Goal: Information Seeking & Learning: Learn about a topic

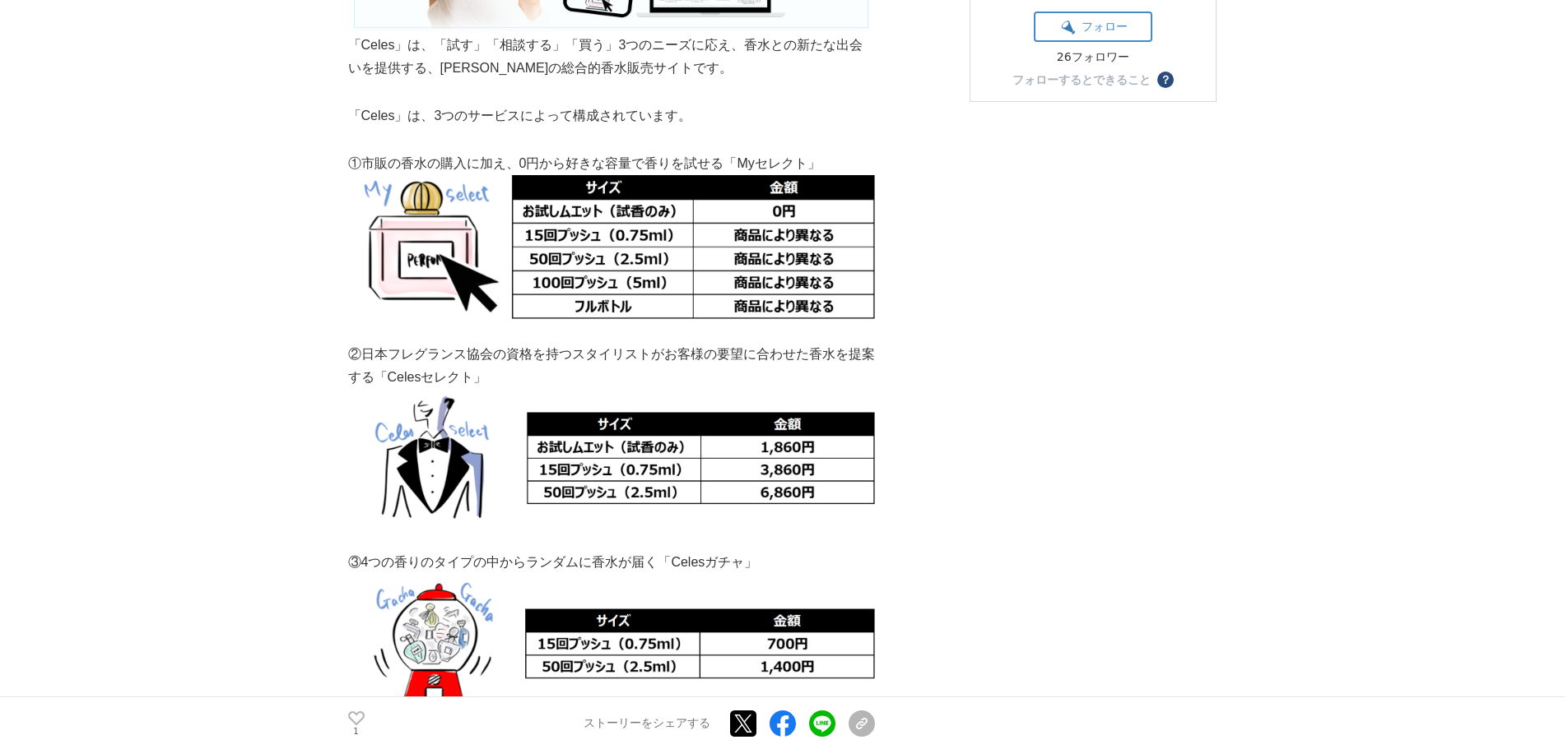
scroll to position [575, 0]
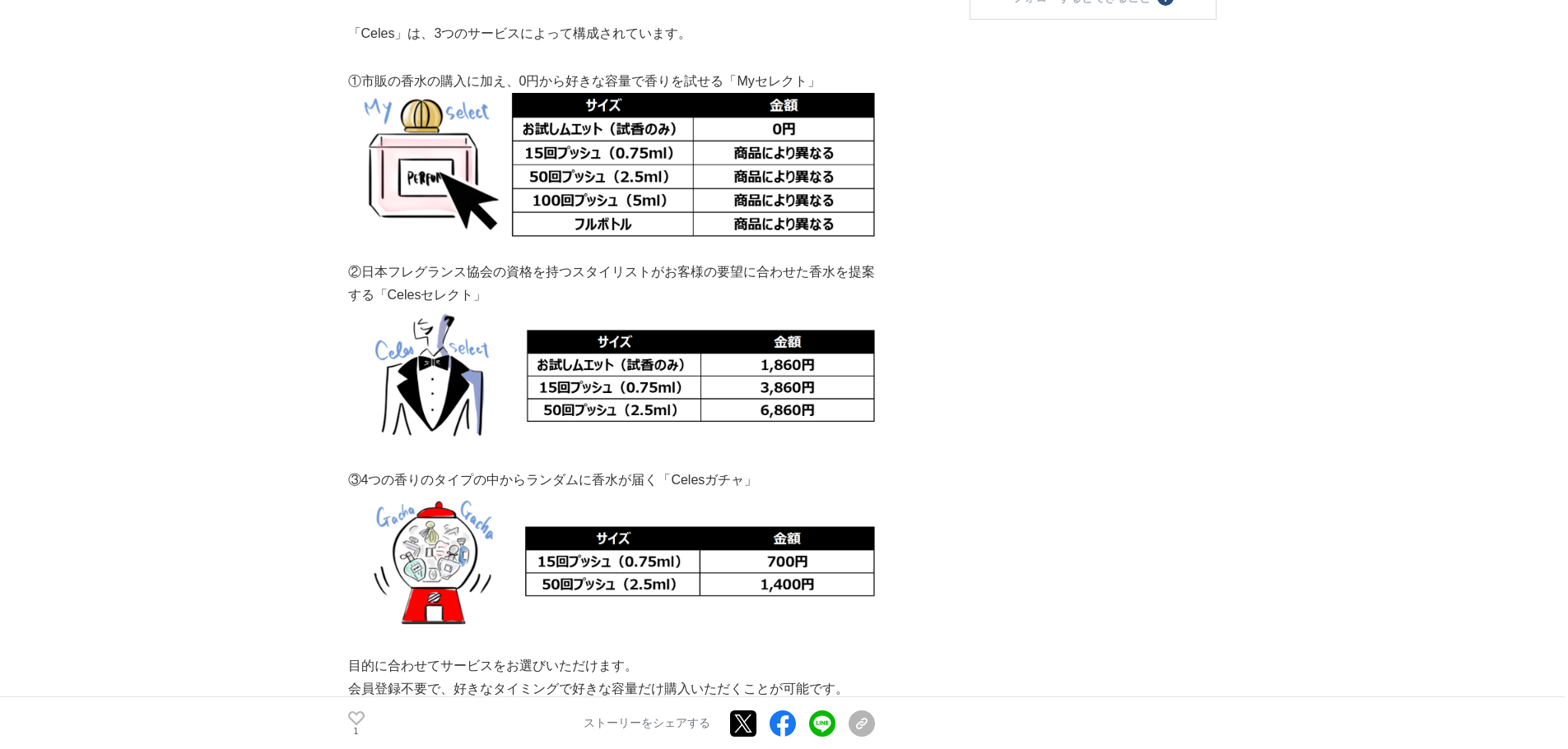
click at [578, 150] on img at bounding box center [611, 164] width 526 height 143
click at [578, 175] on img at bounding box center [611, 164] width 526 height 143
click at [572, 198] on img at bounding box center [611, 164] width 526 height 143
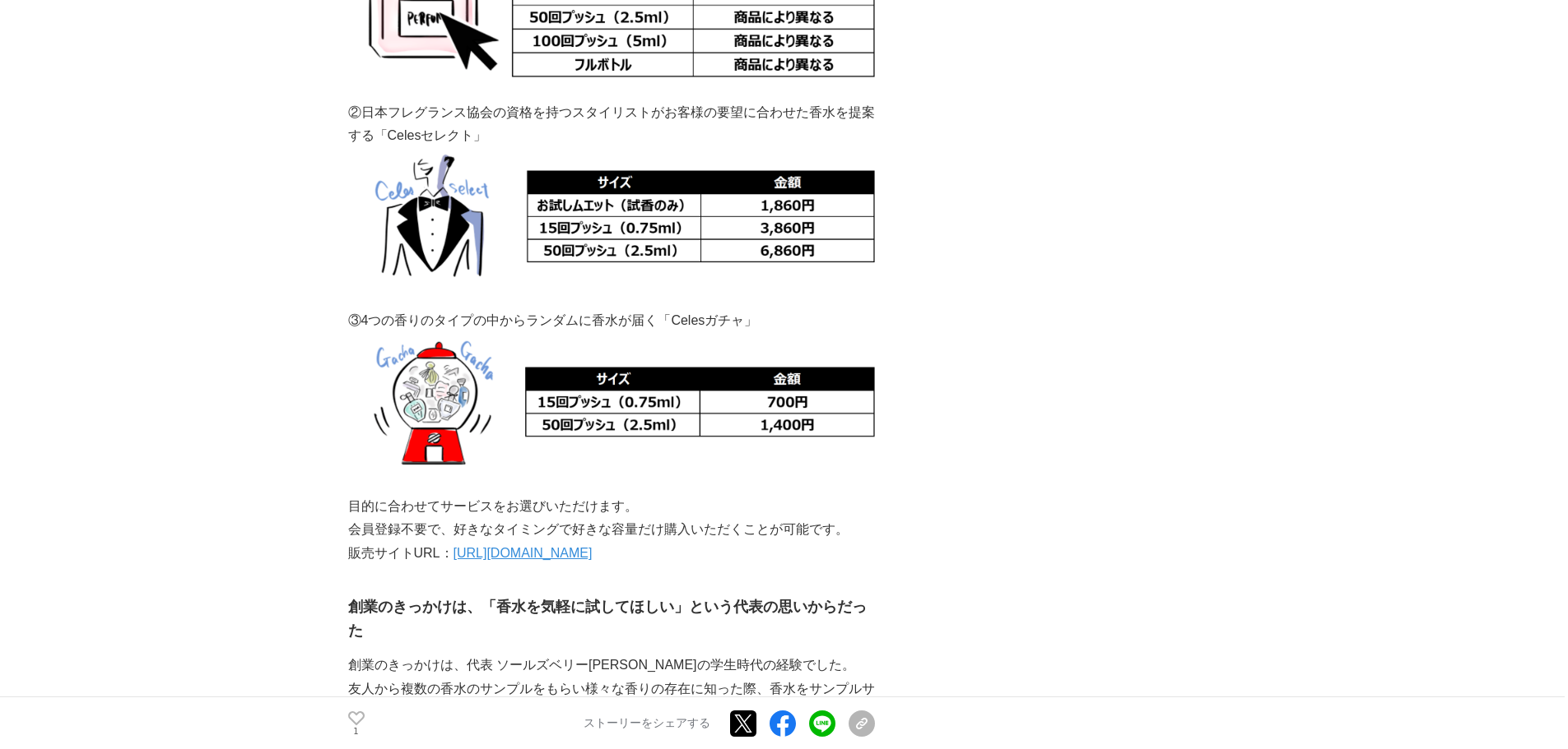
scroll to position [740, 0]
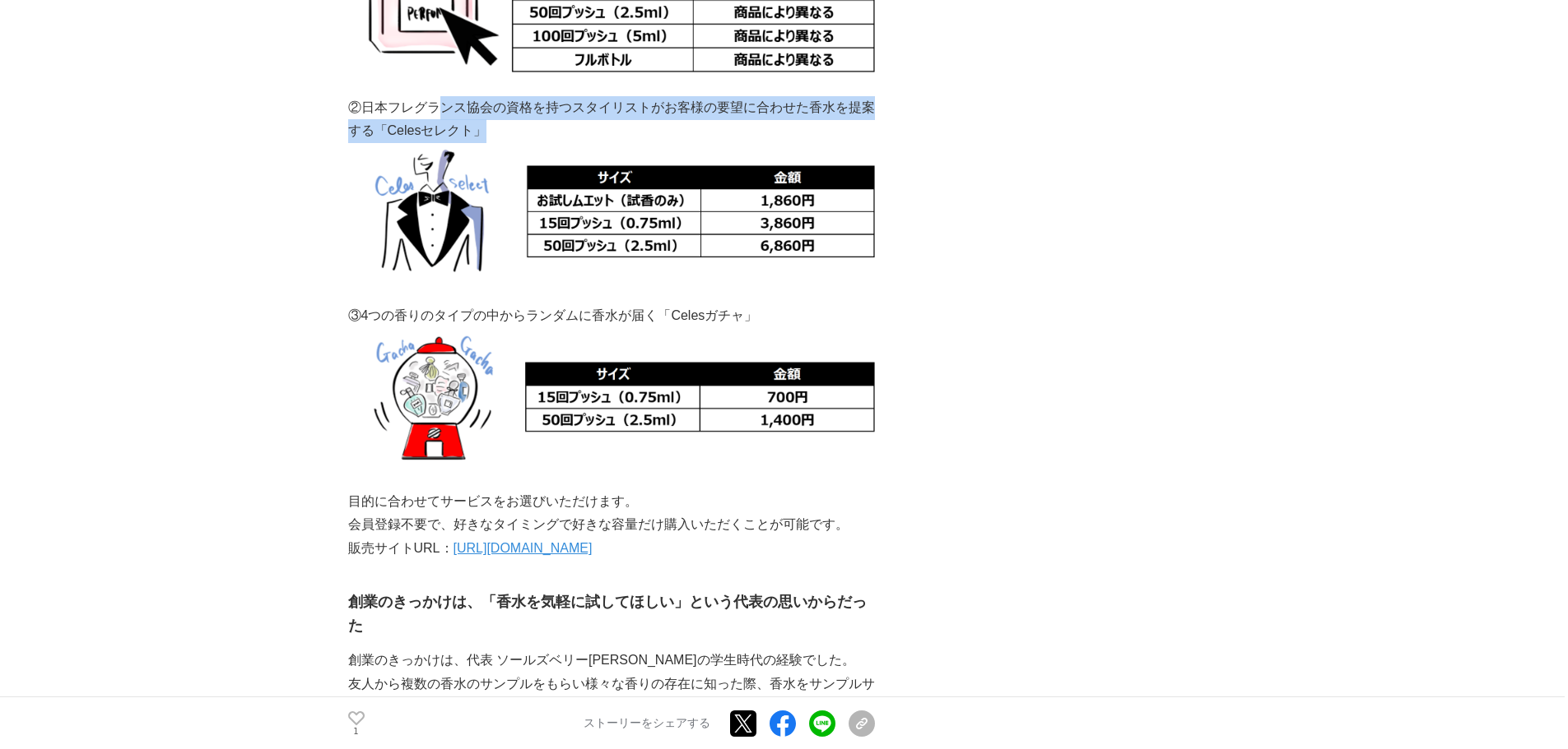
drag, startPoint x: 445, startPoint y: 116, endPoint x: 593, endPoint y: 139, distance: 149.8
click at [582, 137] on p "②日本フレグランス協会の資格を持つスタイリストがお客様の要望に合わせた香水を提案する「Celesセレクト」" at bounding box center [611, 120] width 526 height 47
click at [594, 140] on p "②日本フレグランス協会の資格を持つスタイリストがお客様の要望に合わせた香水を提案する「Celesセレクト」" at bounding box center [611, 120] width 526 height 47
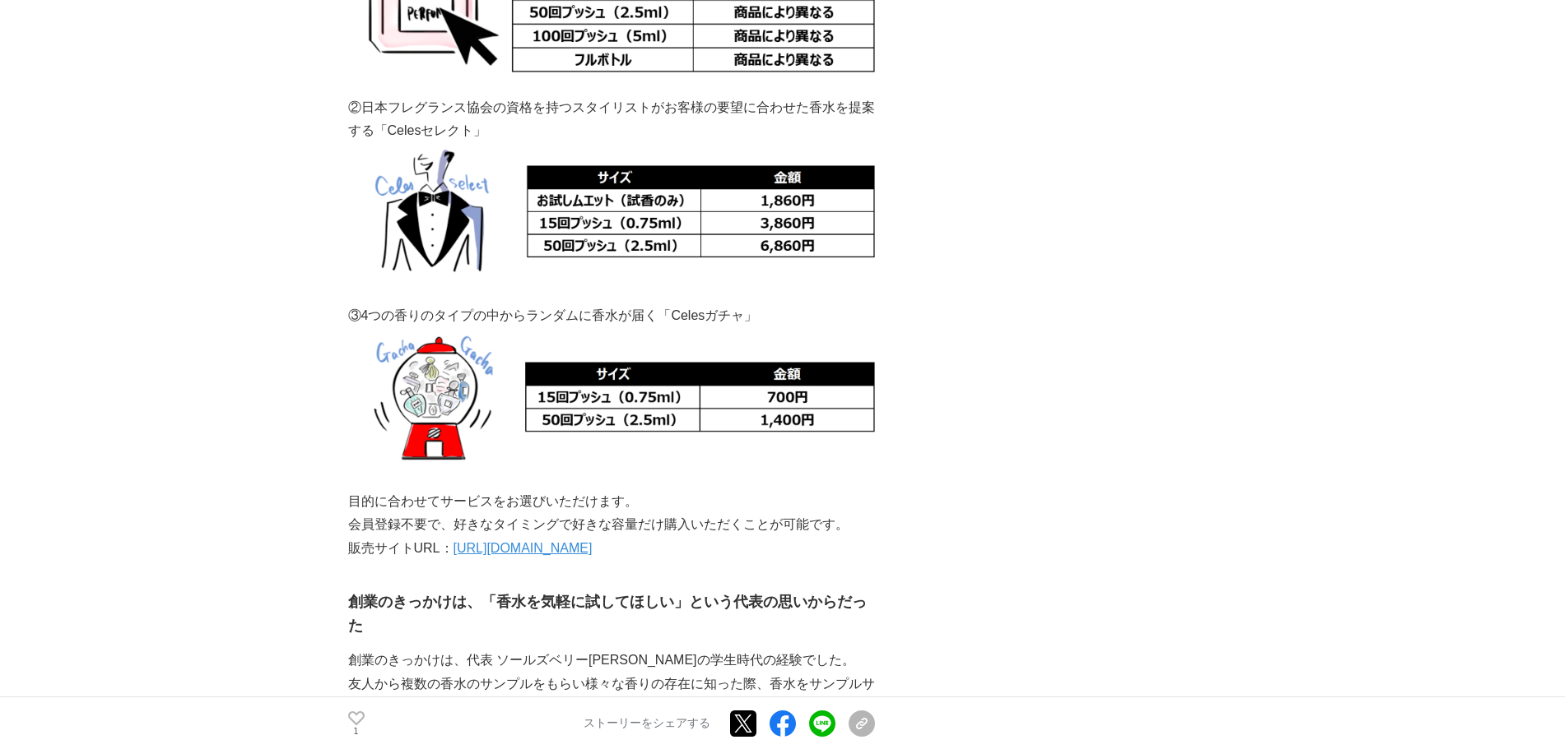
click at [612, 201] on img at bounding box center [611, 211] width 526 height 137
click at [585, 280] on img at bounding box center [611, 211] width 526 height 137
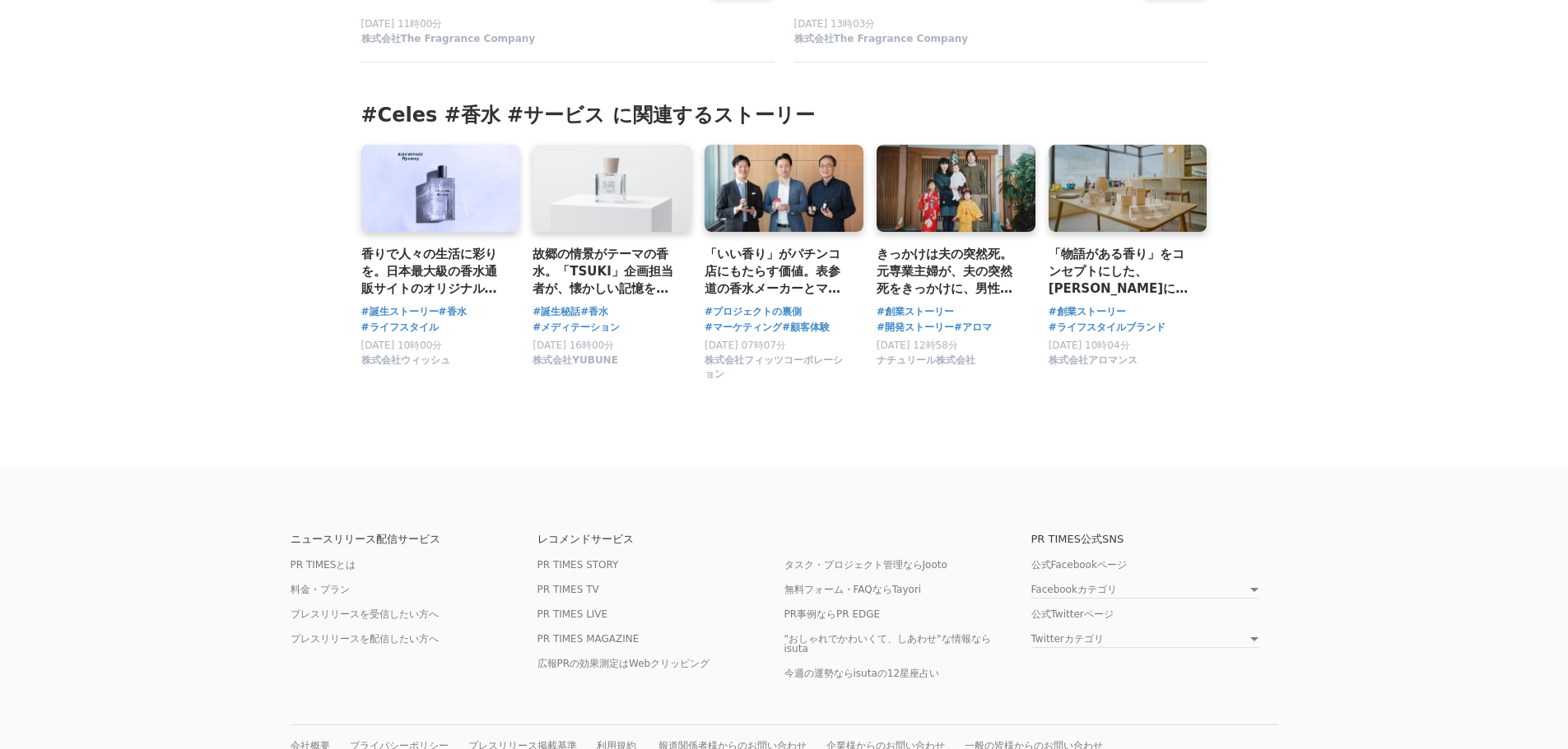
scroll to position [4195, 0]
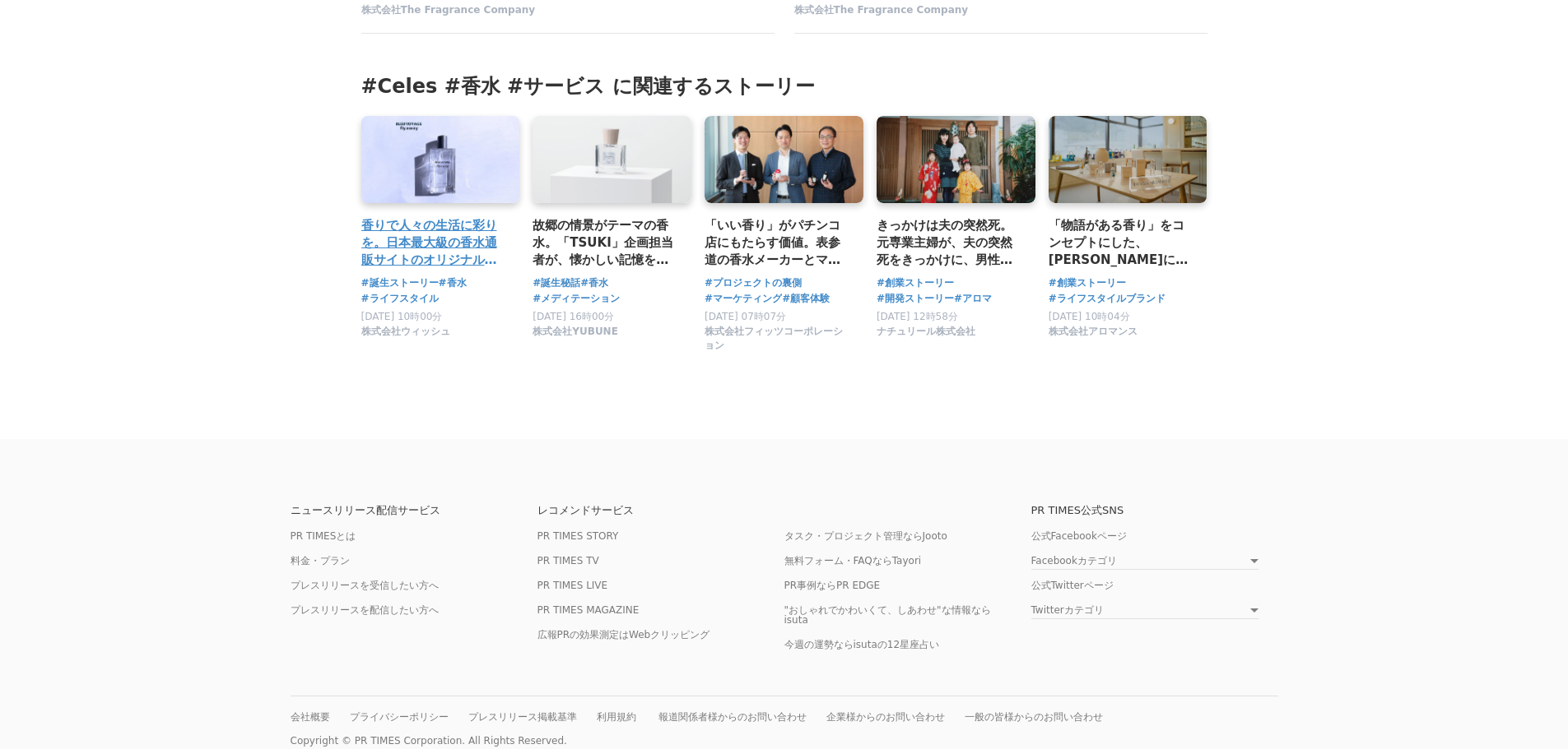
click at [438, 160] on link at bounding box center [440, 160] width 166 height 91
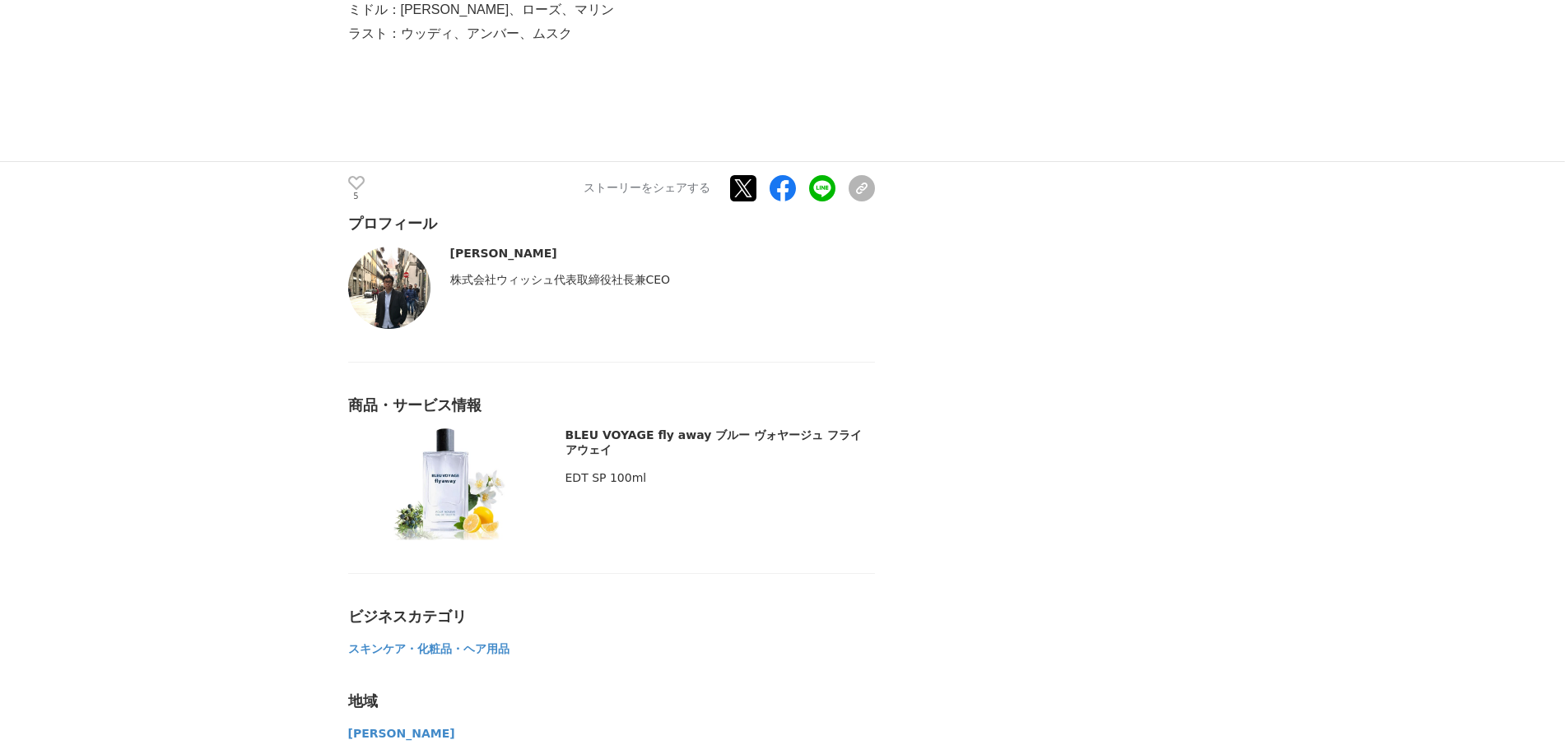
scroll to position [6005, 0]
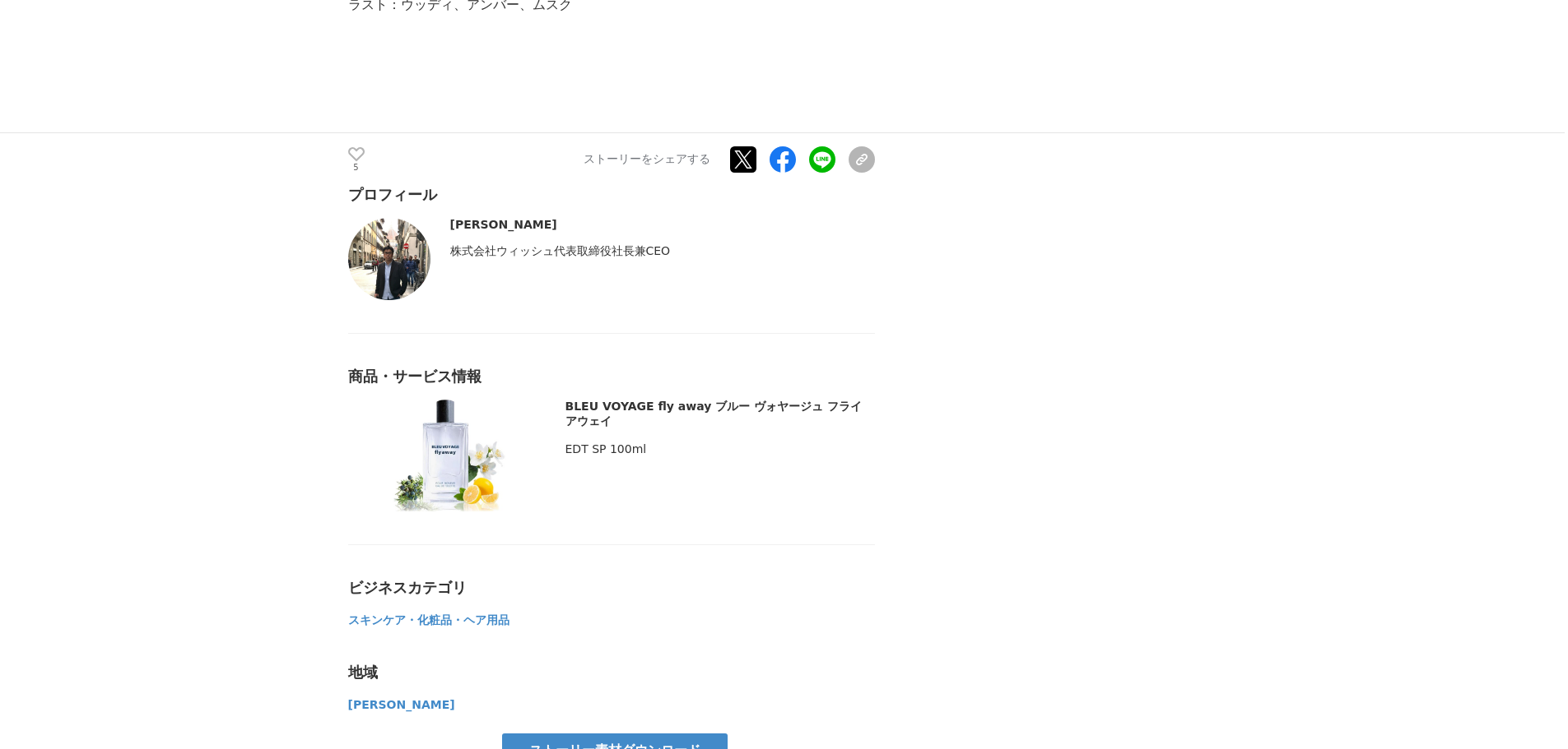
click at [559, 245] on span "株式会社ウィッシュ代表取締役社長兼CEO" at bounding box center [561, 251] width 221 height 13
click at [548, 245] on span "株式会社ウィッシュ代表取締役社長兼CEO" at bounding box center [561, 251] width 221 height 13
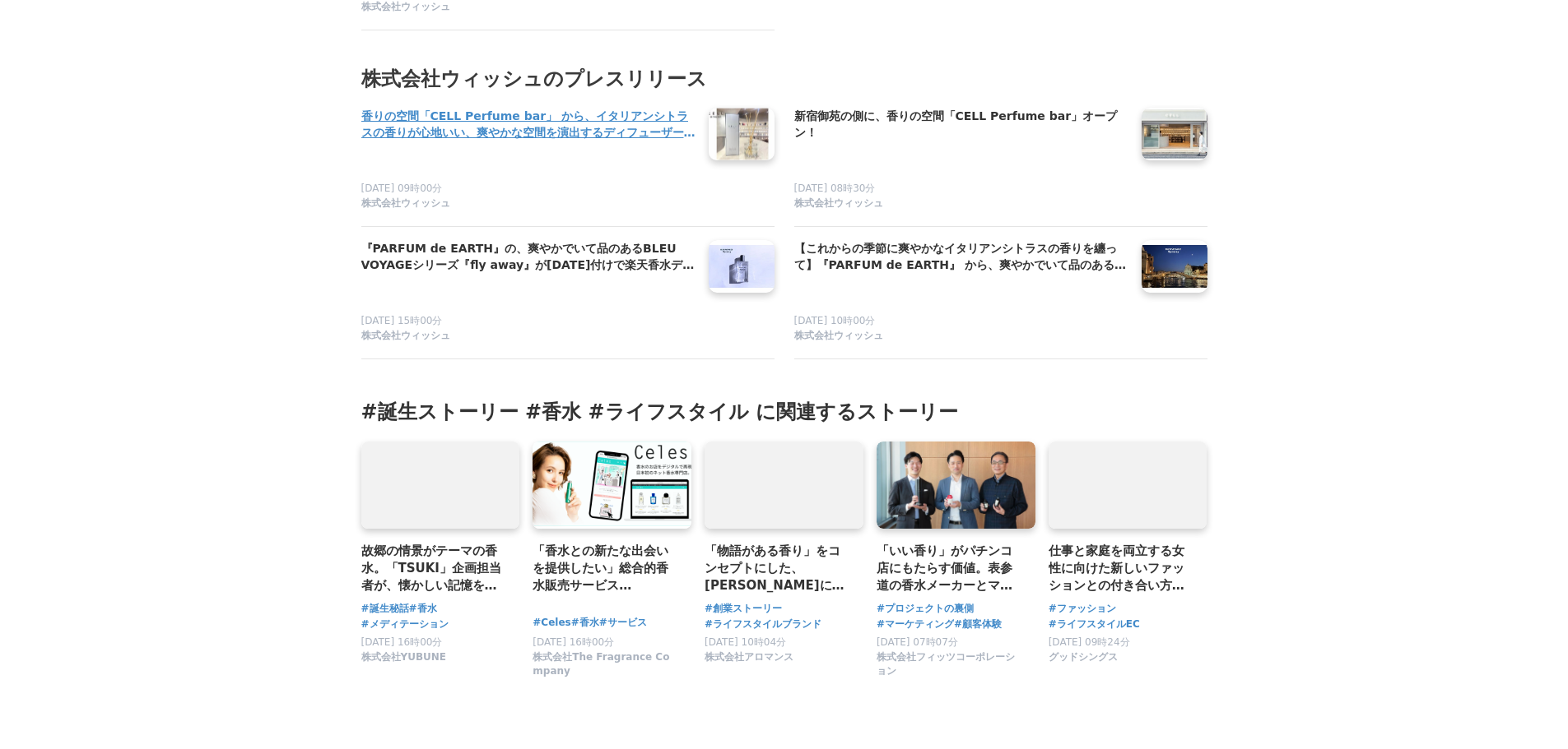
scroll to position [6911, 0]
